Goal: Task Accomplishment & Management: Manage account settings

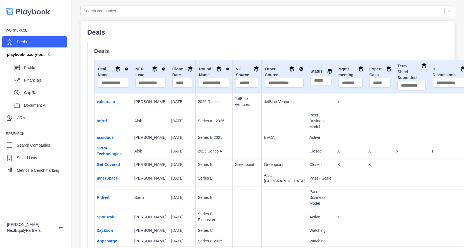
click at [169, 136] on td "[DATE]" at bounding box center [182, 138] width 27 height 11
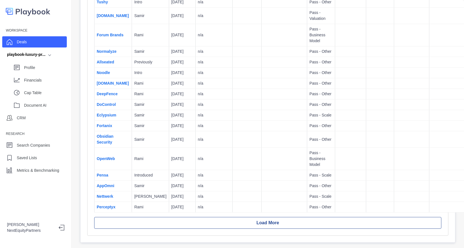
scroll to position [3183, 0]
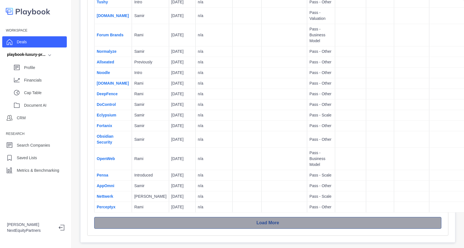
click at [157, 217] on button "Load More" at bounding box center [267, 223] width 347 height 12
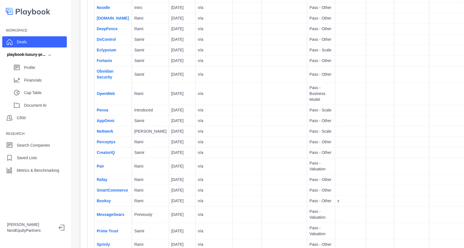
scroll to position [3782, 0]
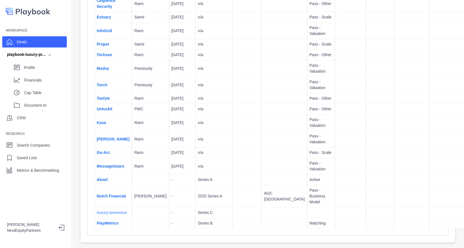
click at [110, 211] on link "luxury-presence" at bounding box center [112, 213] width 30 height 4
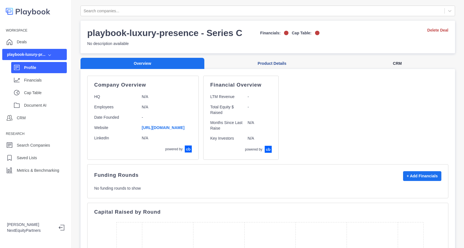
click at [387, 64] on button "CRM" at bounding box center [398, 63] width 116 height 11
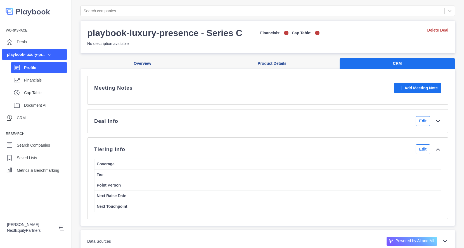
click at [352, 126] on div "Deal Info Edit" at bounding box center [267, 121] width 347 height 10
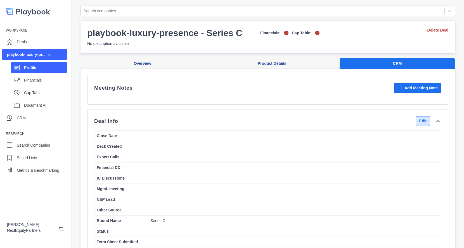
click at [418, 126] on button "Edit" at bounding box center [423, 121] width 15 height 10
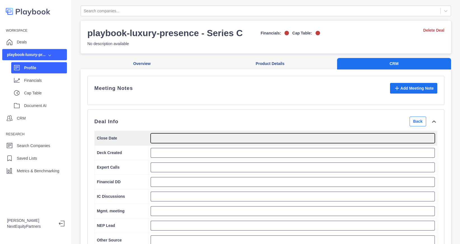
click at [217, 143] on textarea at bounding box center [293, 138] width 284 height 10
type textarea "*********"
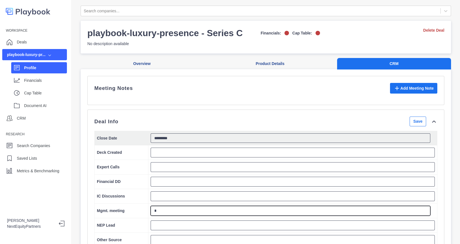
type textarea "*"
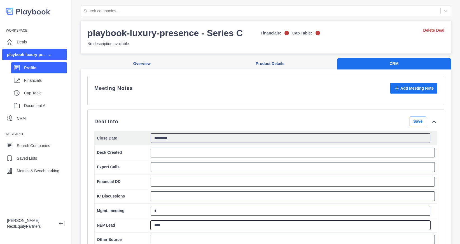
type textarea "****"
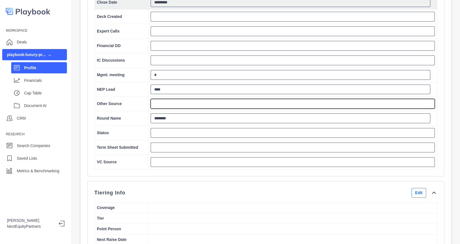
scroll to position [136, 0]
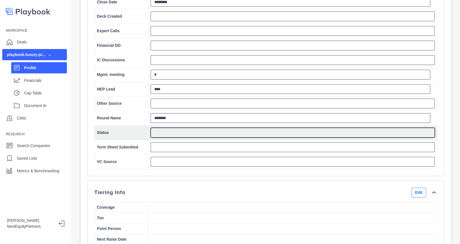
click at [199, 137] on textarea at bounding box center [293, 133] width 284 height 10
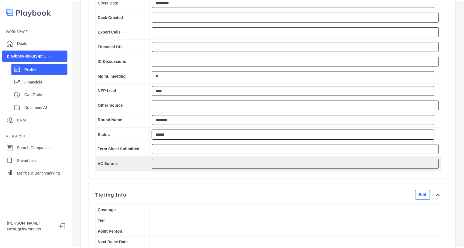
scroll to position [113, 0]
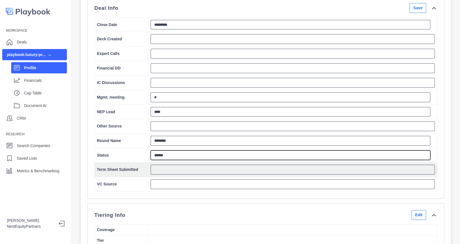
type textarea "******"
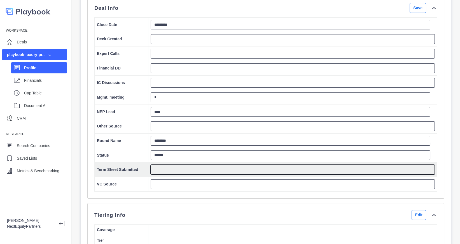
click at [356, 169] on textarea at bounding box center [293, 170] width 284 height 10
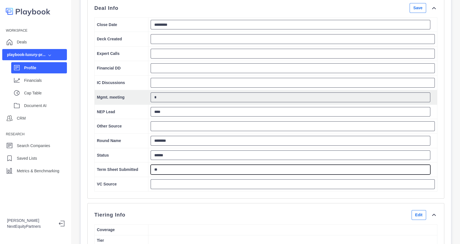
type textarea "*"
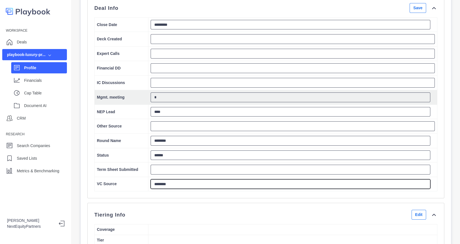
type textarea "********"
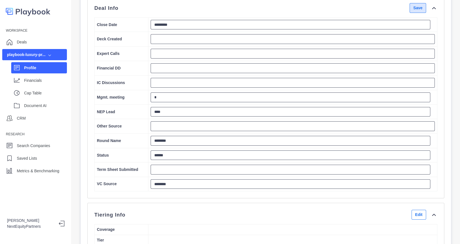
click at [409, 8] on button "Save" at bounding box center [417, 8] width 17 height 10
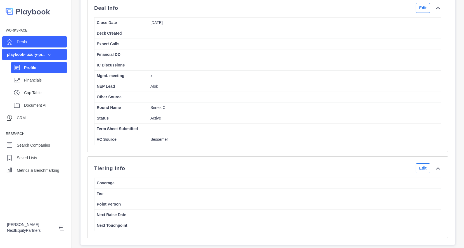
click at [19, 46] on div "Deals" at bounding box center [22, 42] width 10 height 8
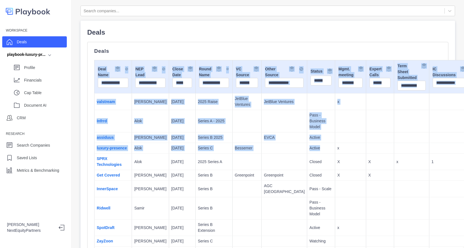
drag, startPoint x: 172, startPoint y: 64, endPoint x: 270, endPoint y: 152, distance: 131.8
click at [307, 152] on td "Active" at bounding box center [321, 148] width 28 height 11
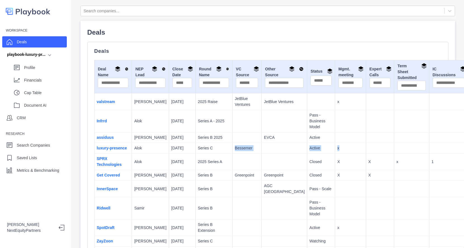
drag, startPoint x: 229, startPoint y: 158, endPoint x: 301, endPoint y: 160, distance: 72.2
click at [301, 154] on tr "luxury-presence Alok 8/30/2025 Series C Bessemer Active x" at bounding box center [314, 148] width 438 height 11
click at [335, 154] on td "x" at bounding box center [350, 148] width 31 height 11
click at [311, 80] on input "text" at bounding box center [321, 81] width 21 height 10
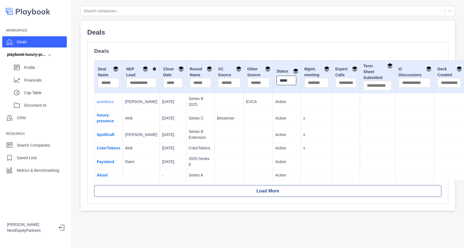
type input "******"
click at [102, 103] on link "assiduus" at bounding box center [105, 102] width 17 height 4
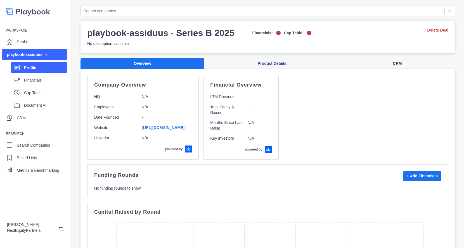
click at [386, 63] on button "CRM" at bounding box center [398, 63] width 116 height 11
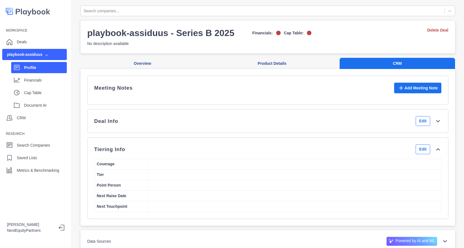
click at [373, 97] on div "Meeting Notes Add Meeting Note" at bounding box center [267, 90] width 347 height 15
click at [360, 126] on div "Deal Info Edit" at bounding box center [267, 121] width 347 height 10
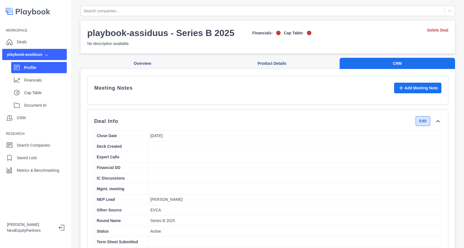
click at [416, 126] on button "Edit" at bounding box center [423, 121] width 15 height 10
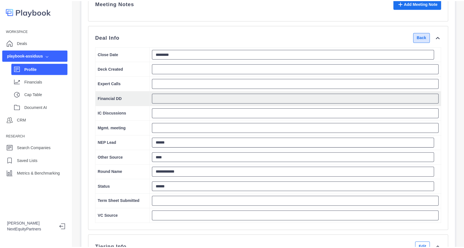
scroll to position [85, 0]
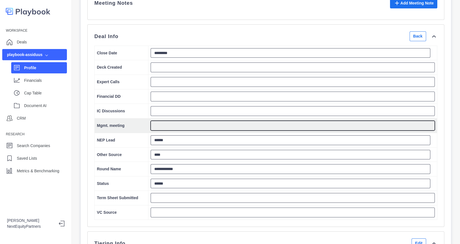
click at [170, 128] on textarea at bounding box center [293, 126] width 284 height 10
type textarea "*"
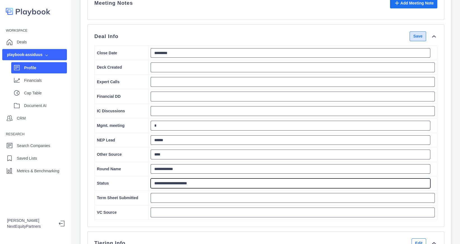
type textarea "**********"
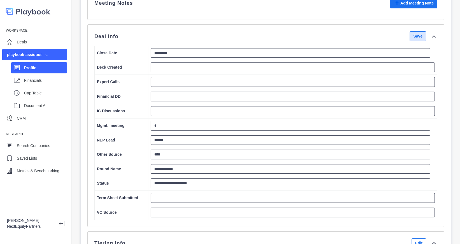
click at [414, 40] on button "Save" at bounding box center [417, 36] width 17 height 10
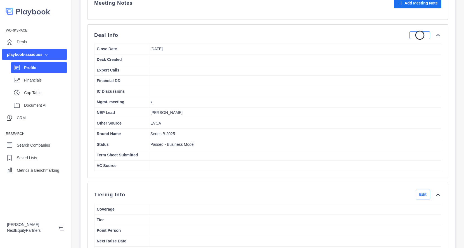
scroll to position [28, 0]
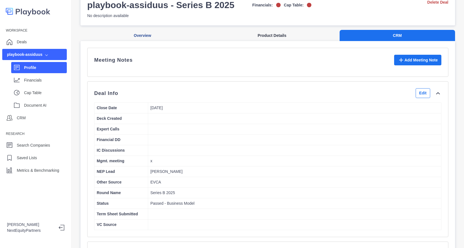
click at [262, 31] on button "Product Details" at bounding box center [272, 35] width 135 height 11
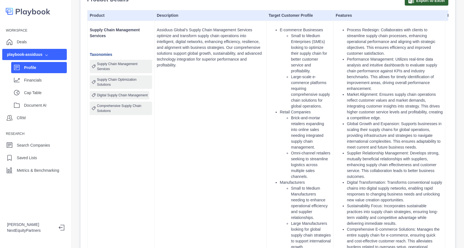
scroll to position [0, 0]
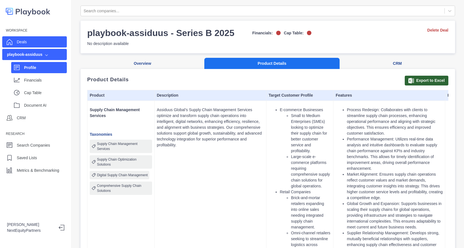
click at [22, 42] on p "Deals" at bounding box center [22, 42] width 10 height 6
